Goal: Information Seeking & Learning: Learn about a topic

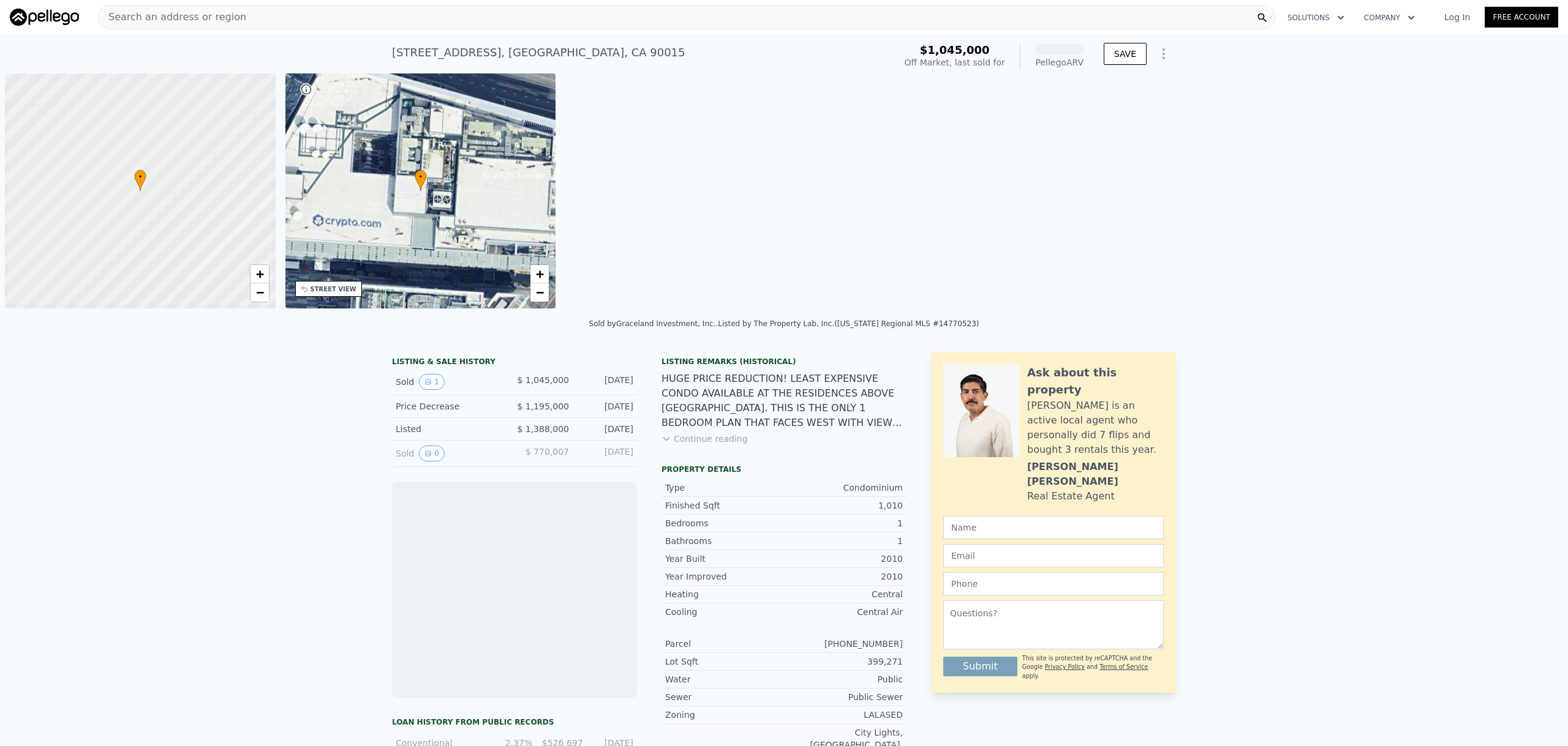
scroll to position [0, 5]
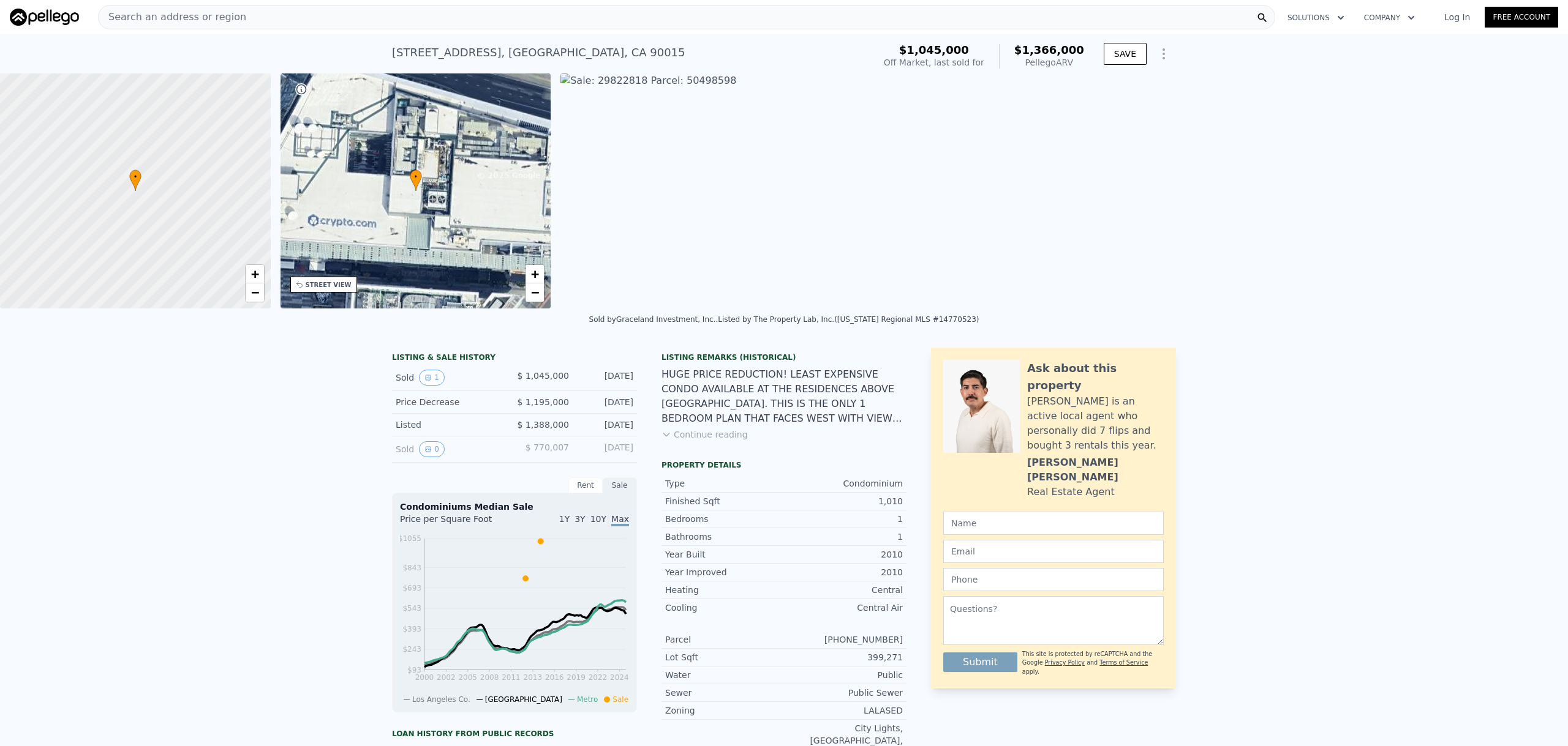
drag, startPoint x: 386, startPoint y: 55, endPoint x: 532, endPoint y: 52, distance: 146.0
click at [532, 52] on div "[STREET_ADDRESS] Sold [DATE] for $1.045m (~ARV $1.366m ) $1,045,000 Off Market,…" at bounding box center [784, 54] width 1568 height 39
copy div "[STREET_ADDRESS]"
click at [435, 19] on div "Search an address or region" at bounding box center [686, 18] width 1177 height 25
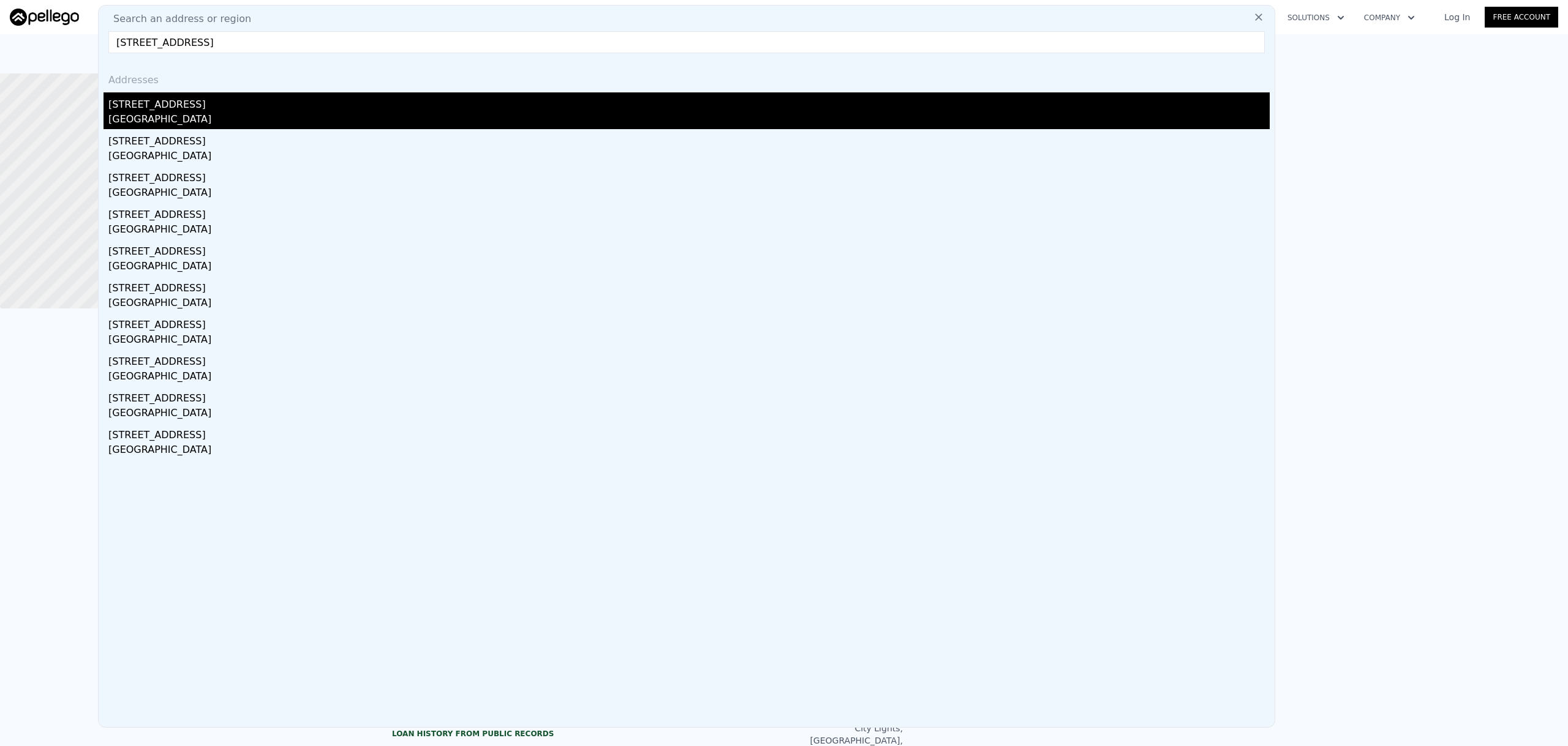
type input "[STREET_ADDRESS]"
click at [327, 113] on div "[GEOGRAPHIC_DATA]" at bounding box center [689, 121] width 1161 height 17
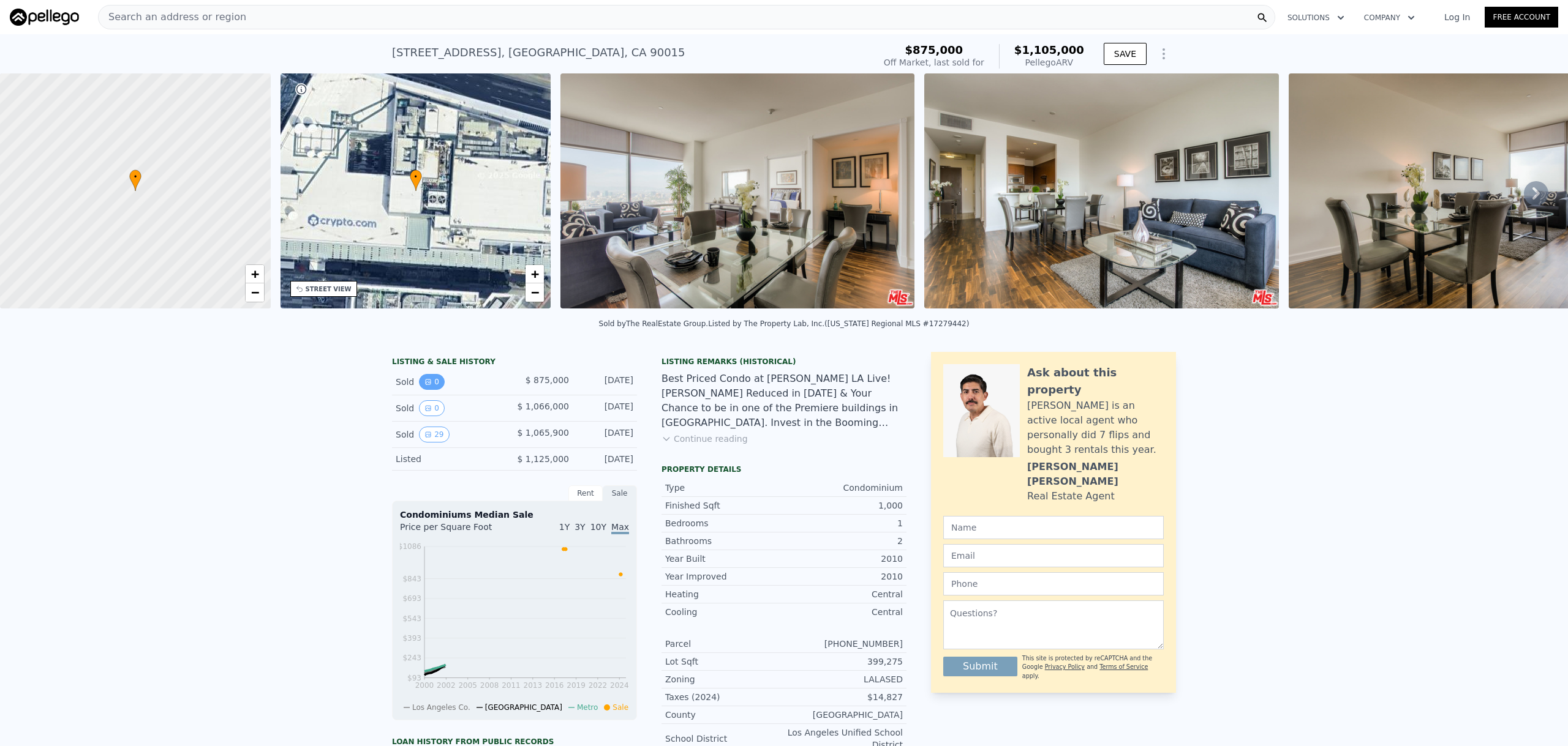
click at [427, 389] on button "0" at bounding box center [431, 382] width 25 height 16
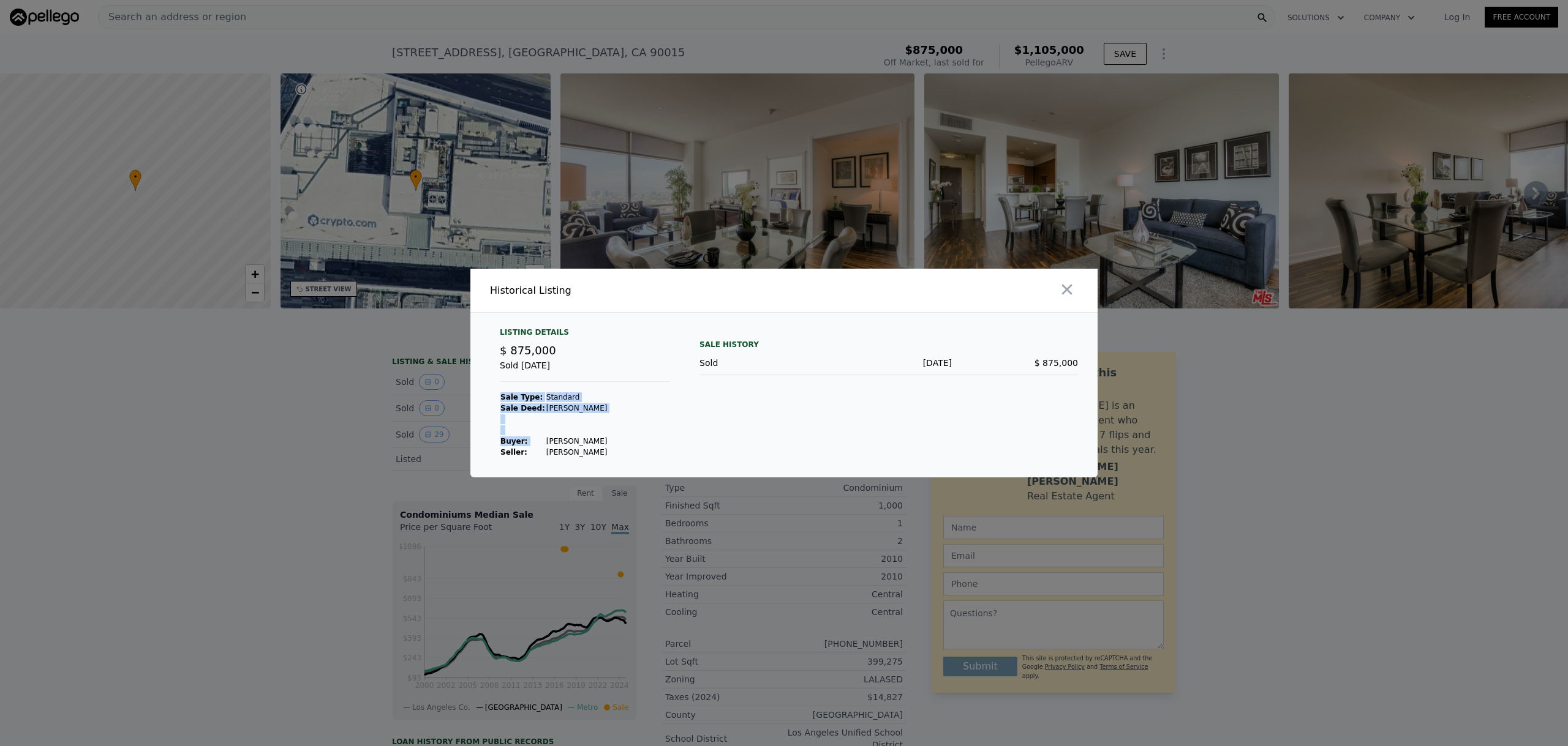
drag, startPoint x: 613, startPoint y: 441, endPoint x: 542, endPoint y: 436, distance: 71.2
click at [542, 436] on div "Listing Details $ 875,000 Sold [DATE] Sale Type: Standard Sale Deed: [PERSON_NA…" at bounding box center [585, 393] width 190 height 130
click at [546, 438] on td "[PERSON_NAME]" at bounding box center [577, 441] width 63 height 11
drag, startPoint x: 549, startPoint y: 441, endPoint x: 612, endPoint y: 440, distance: 63.0
click at [612, 440] on div "Listing Details $ 875,000 Sold [DATE] Sale Type: Standard Sale Deed: [PERSON_NA…" at bounding box center [585, 393] width 190 height 130
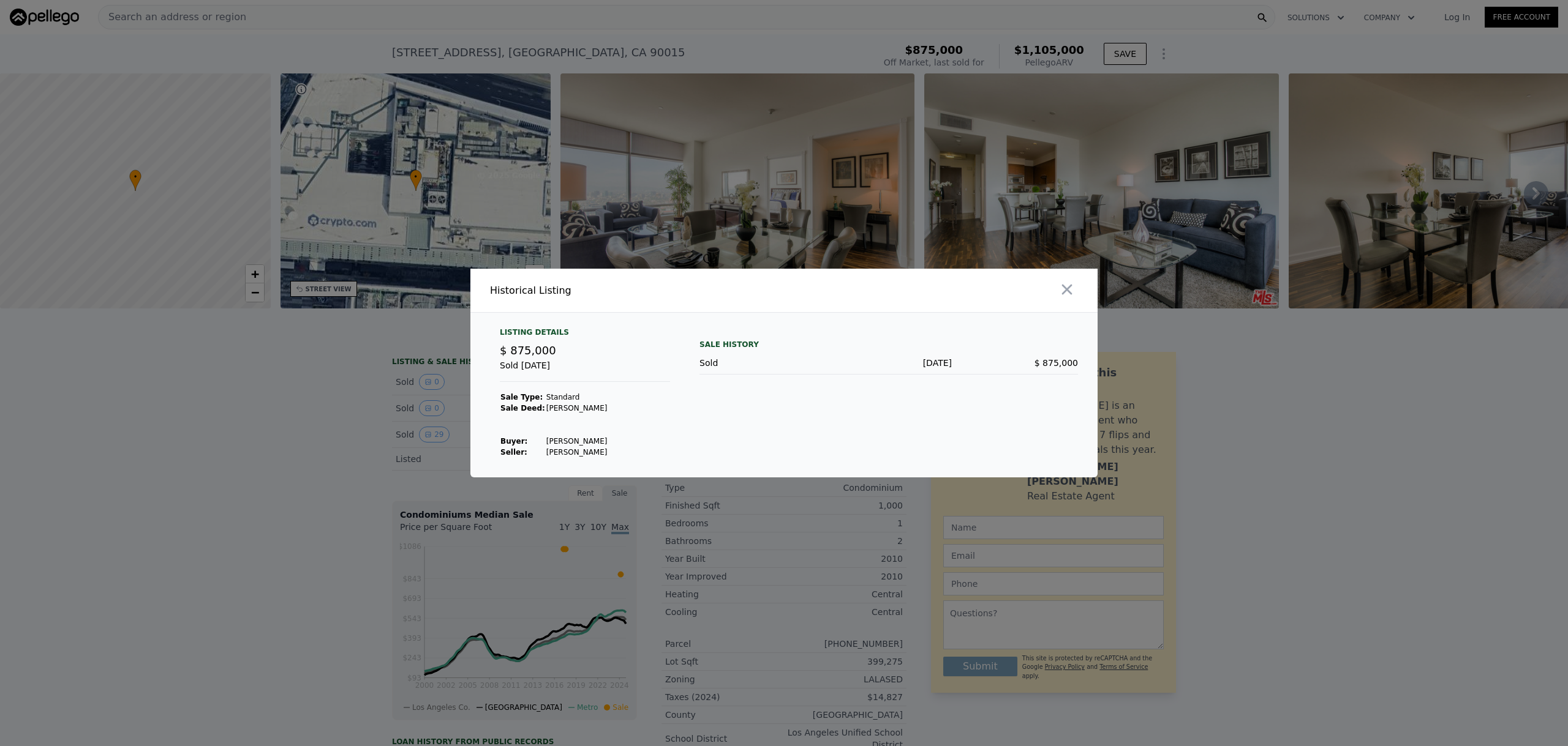
copy td "[PERSON_NAME]"
click at [209, 408] on div at bounding box center [784, 373] width 1568 height 746
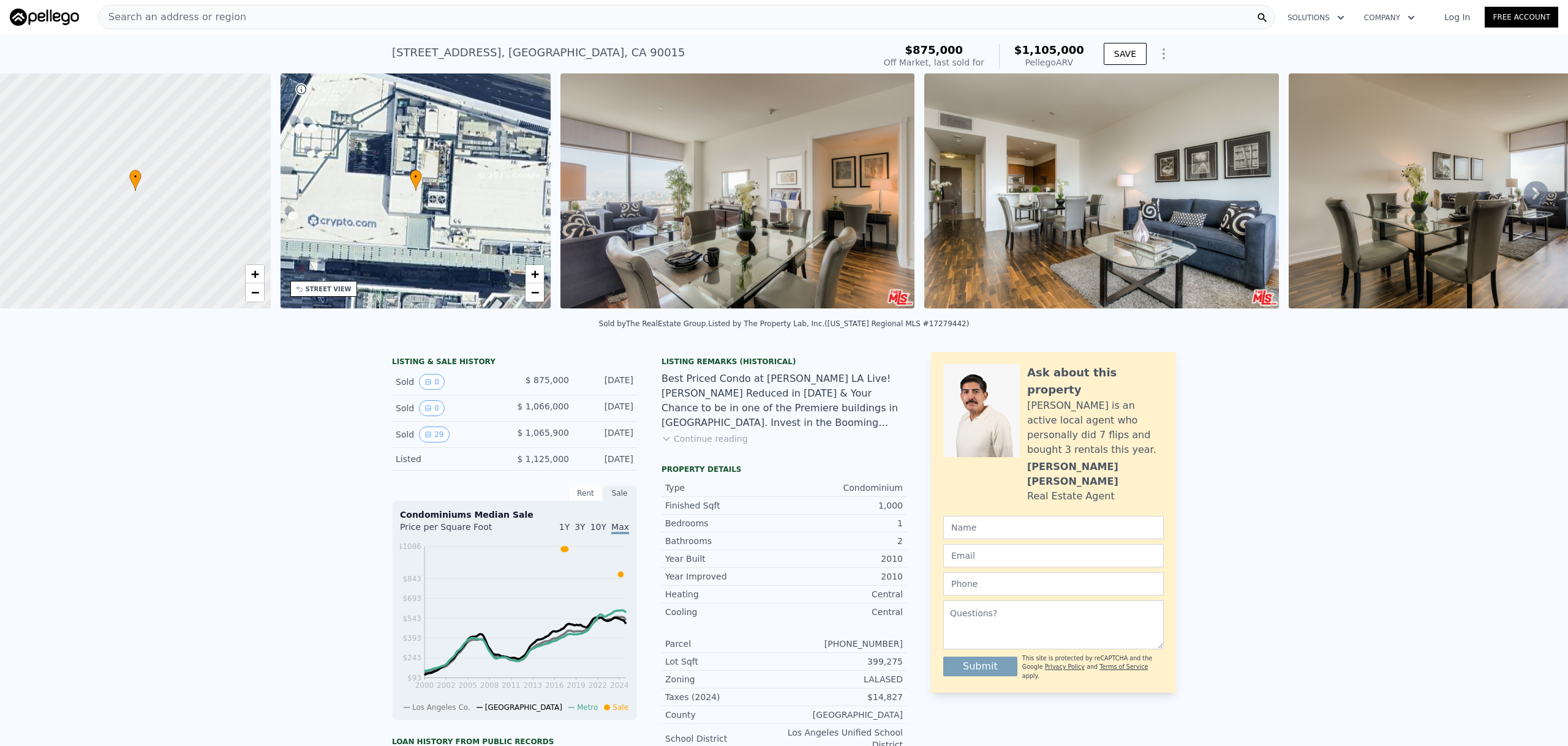
click at [714, 445] on button "Continue reading" at bounding box center [705, 439] width 86 height 12
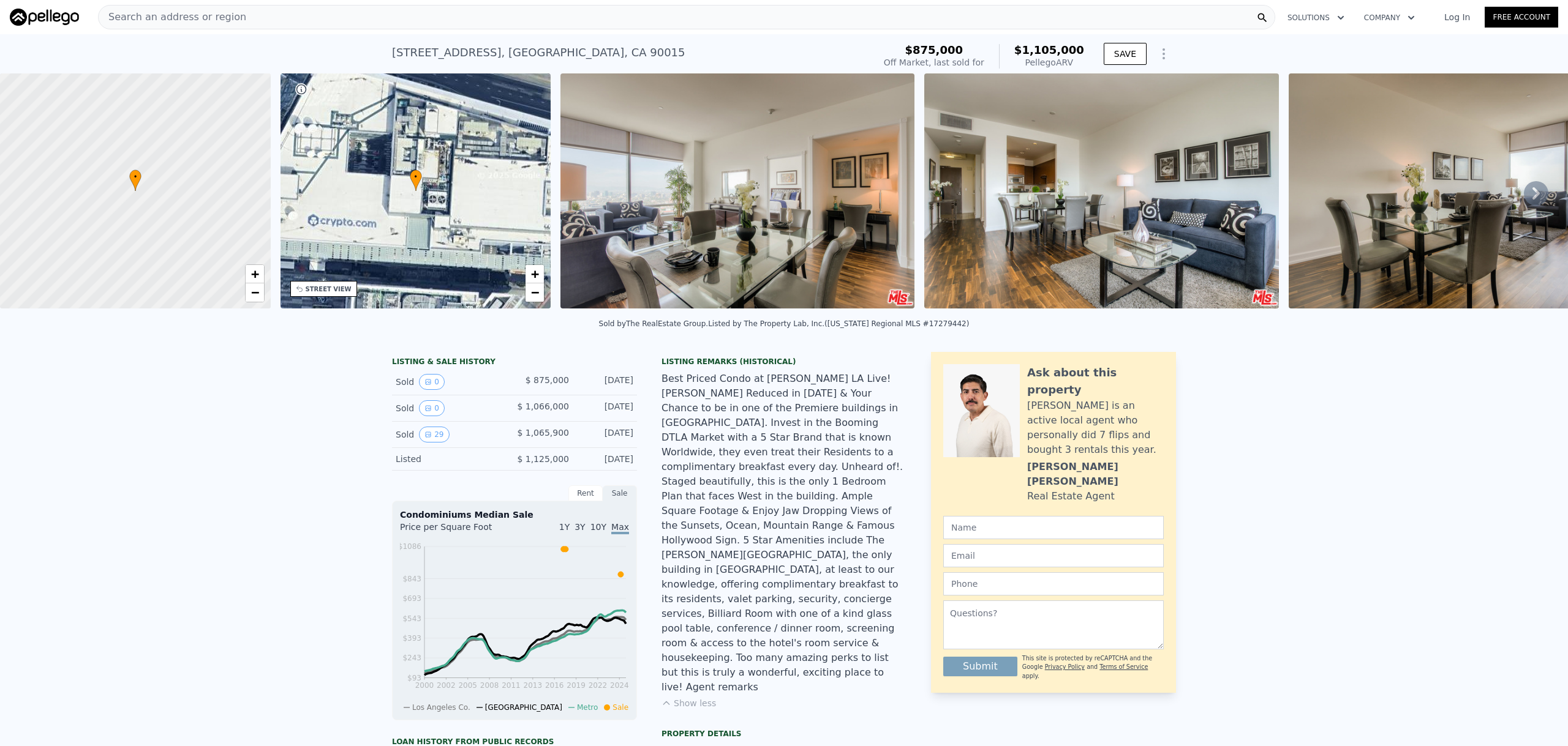
click at [234, 12] on div "Search an address or region" at bounding box center [686, 18] width 1177 height 25
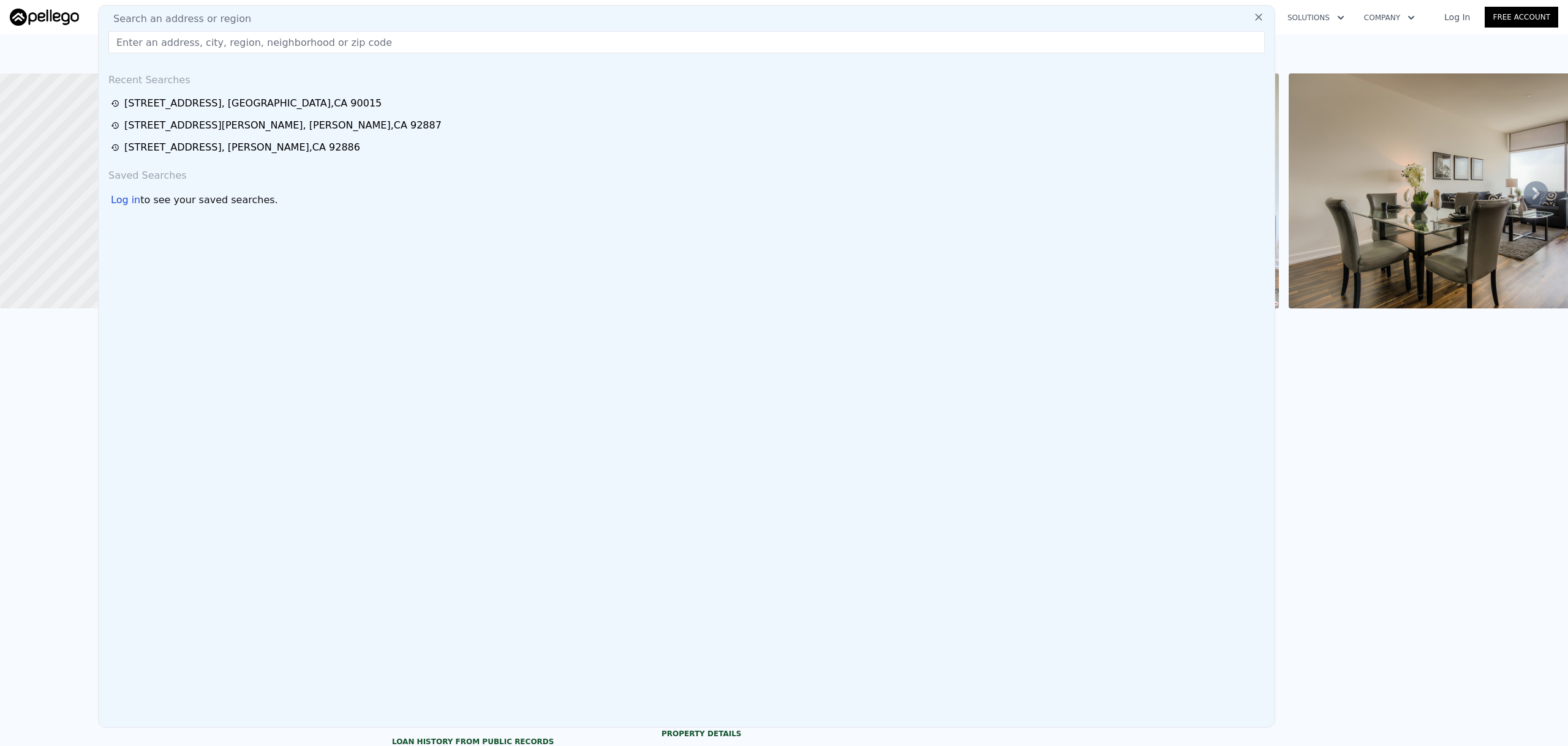
type input "8"
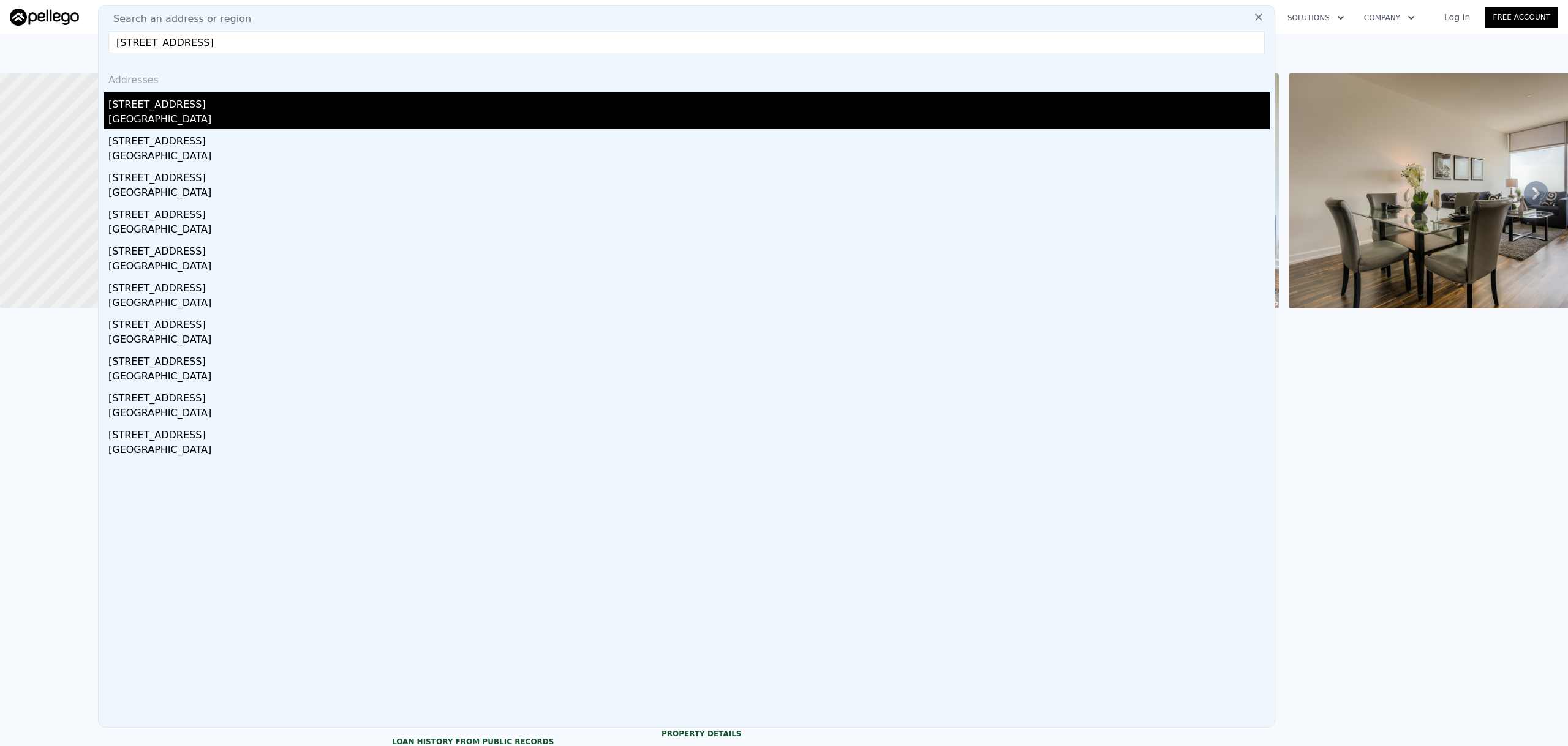
type input "[STREET_ADDRESS]"
click at [275, 112] on div "[GEOGRAPHIC_DATA]" at bounding box center [689, 121] width 1161 height 17
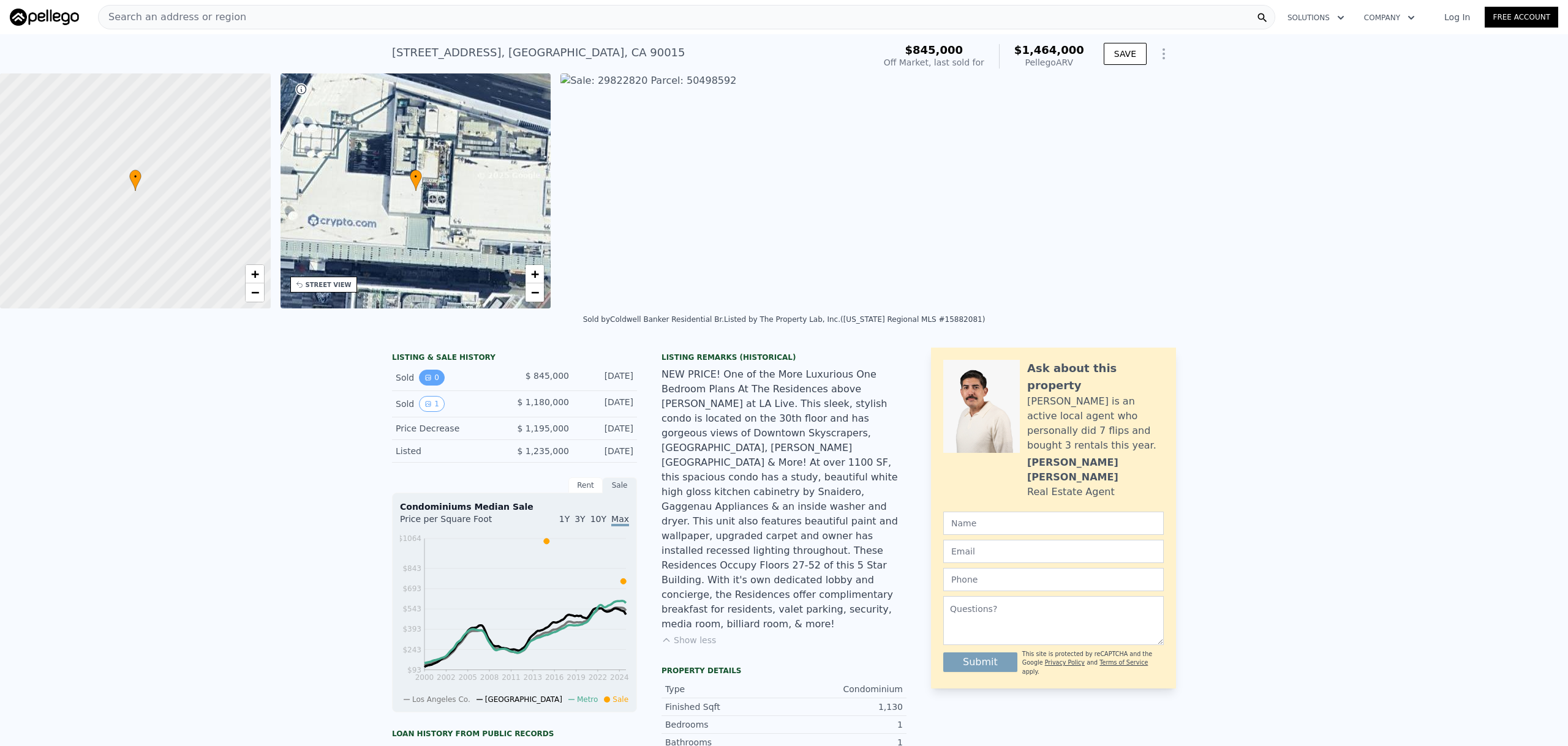
click at [425, 381] on icon "View historical data" at bounding box center [428, 378] width 7 height 7
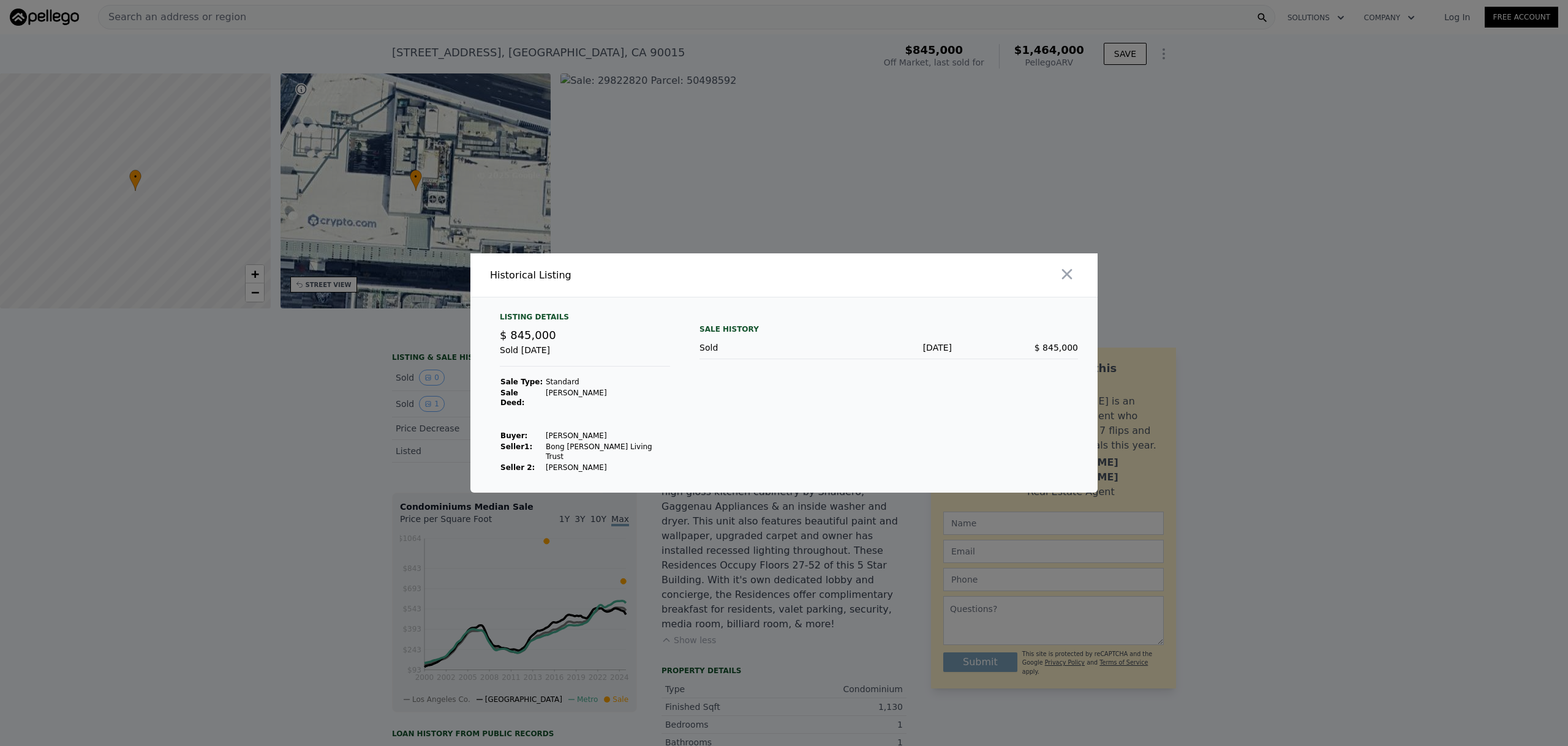
click at [358, 431] on div at bounding box center [784, 373] width 1568 height 746
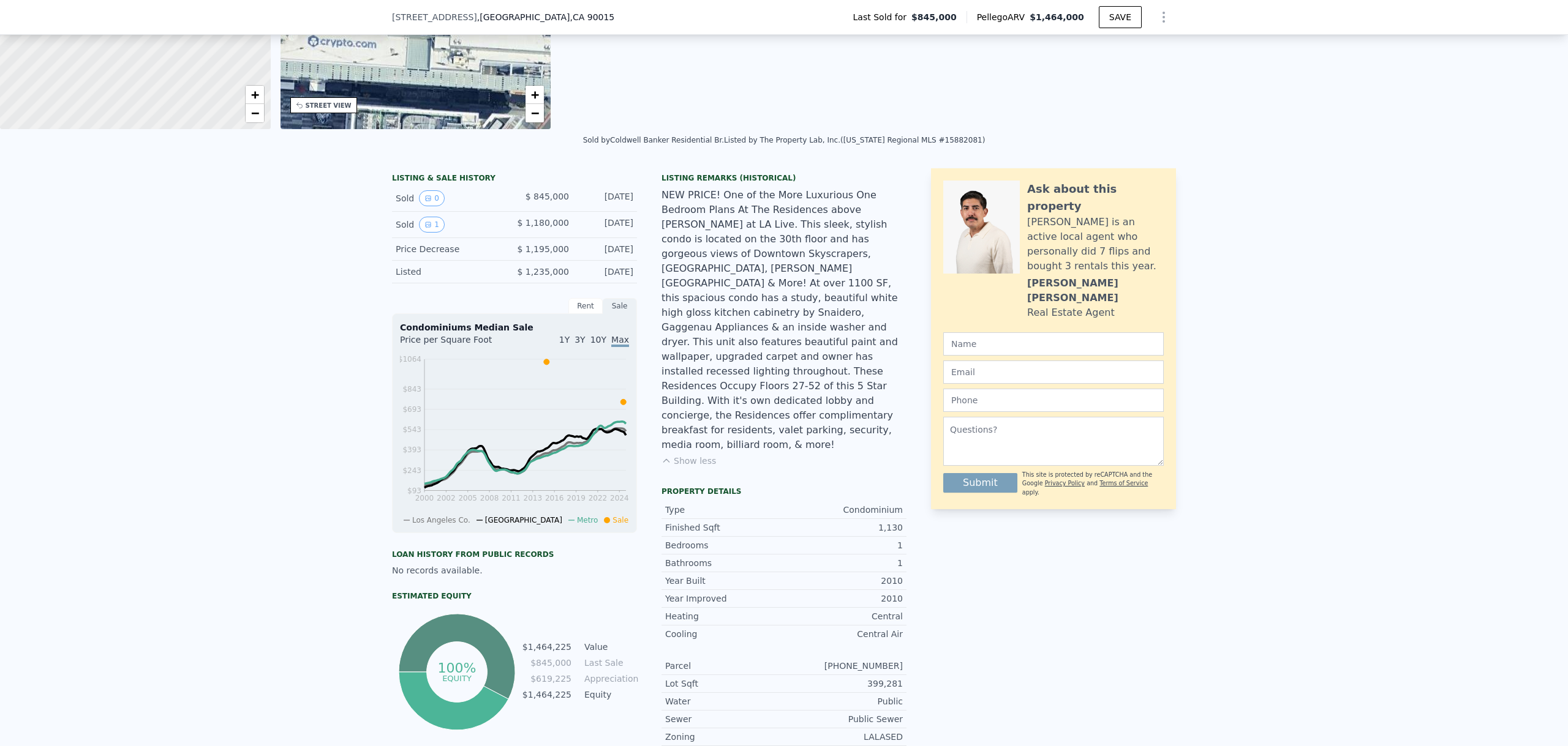
scroll to position [413, 0]
